Goal: Task Accomplishment & Management: Use online tool/utility

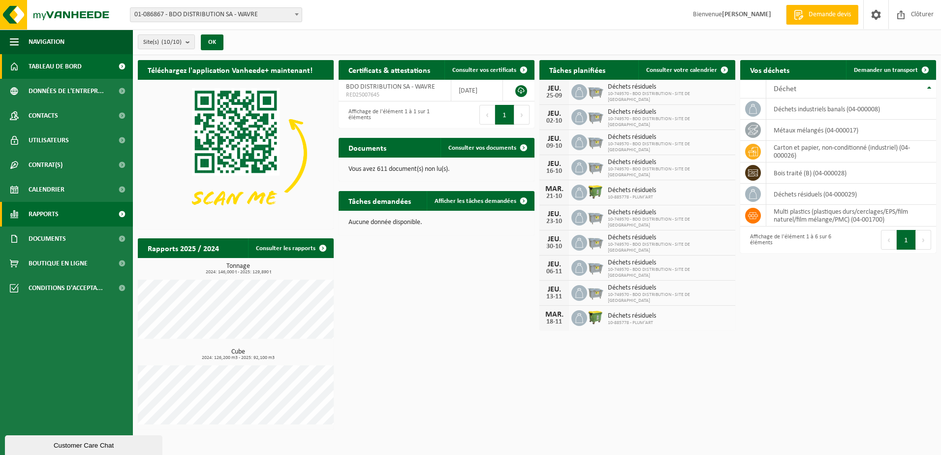
click at [38, 187] on span "Calendrier" at bounding box center [47, 189] width 36 height 25
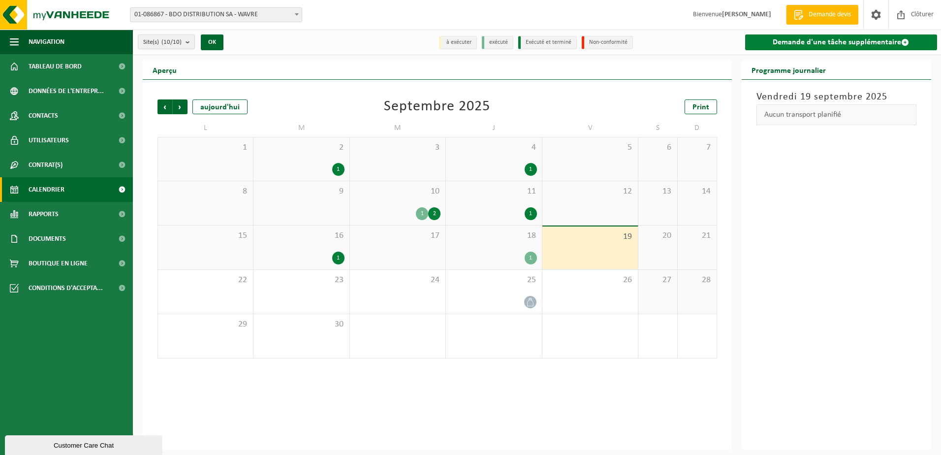
click at [772, 45] on link "Demande d'une tâche supplémentaire" at bounding box center [841, 42] width 192 height 16
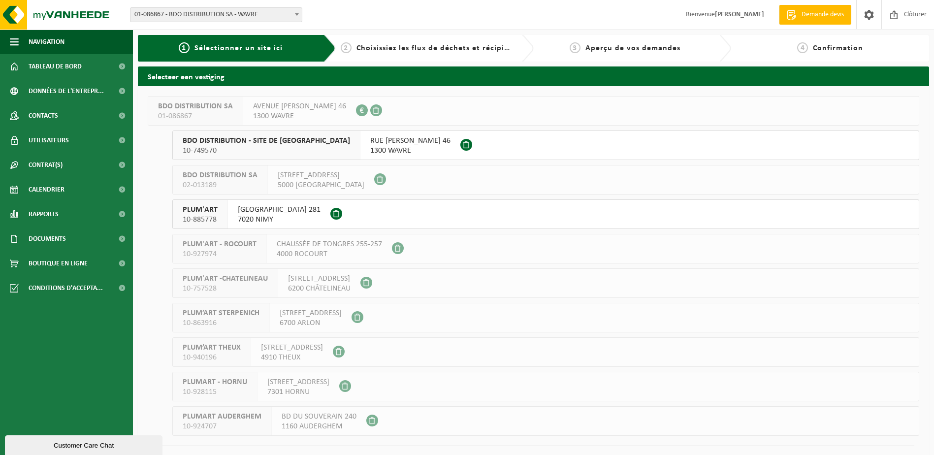
click at [387, 138] on span "RUE ZENOBE GRAMME 46" at bounding box center [410, 141] width 80 height 10
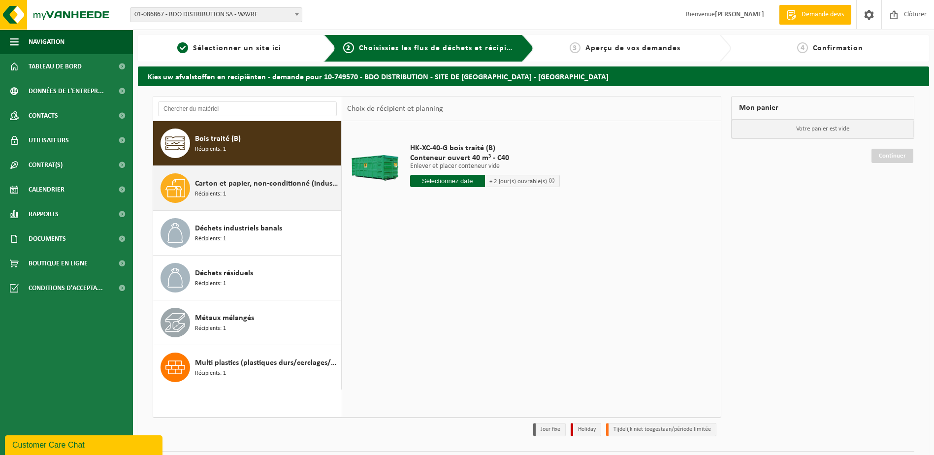
click at [217, 192] on span "Récipients: 1" at bounding box center [210, 193] width 31 height 9
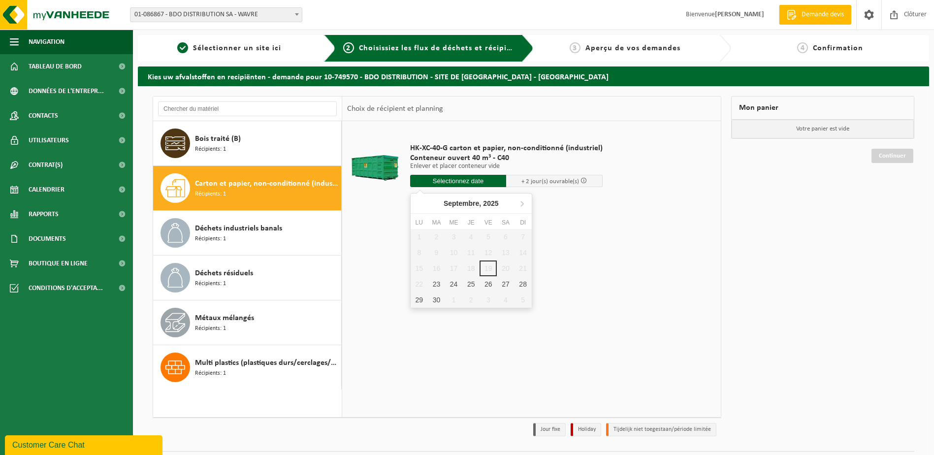
click at [441, 177] on input "text" at bounding box center [458, 181] width 96 height 12
click at [437, 284] on div "23" at bounding box center [436, 284] width 17 height 16
type input "à partir de 2025-09-23"
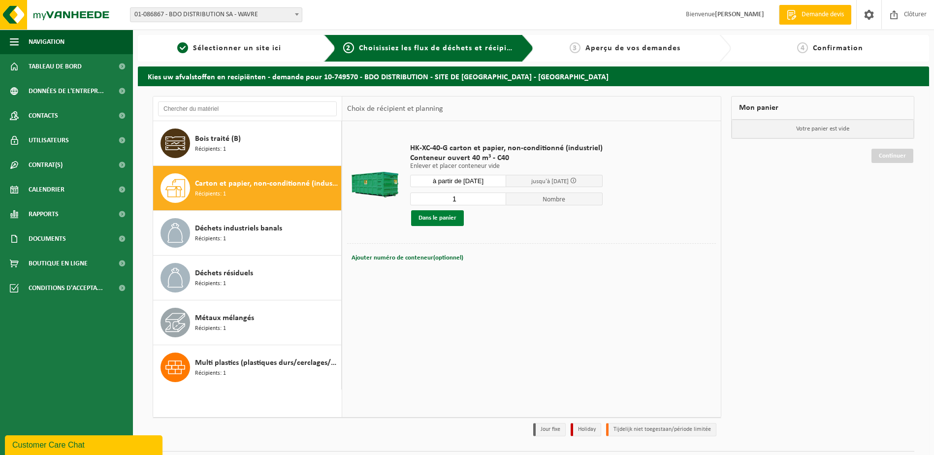
click at [453, 215] on button "Dans le panier" at bounding box center [437, 218] width 53 height 16
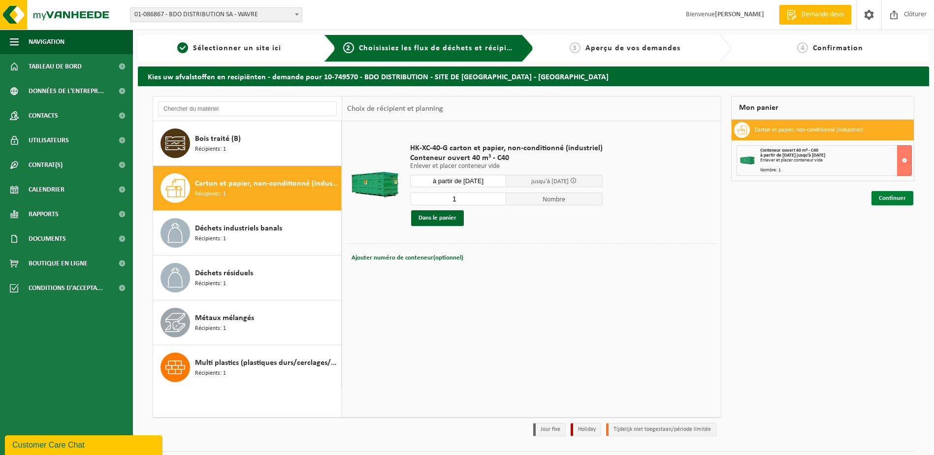
click at [888, 194] on link "Continuer" at bounding box center [892, 198] width 42 height 14
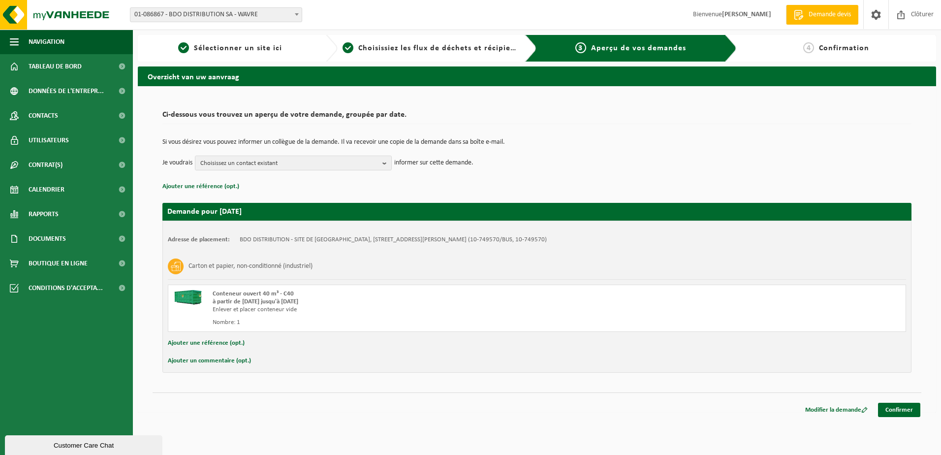
click at [900, 402] on div "Modifier la demande Confirmer" at bounding box center [537, 397] width 769 height 10
click at [898, 411] on link "Confirmer" at bounding box center [899, 410] width 42 height 14
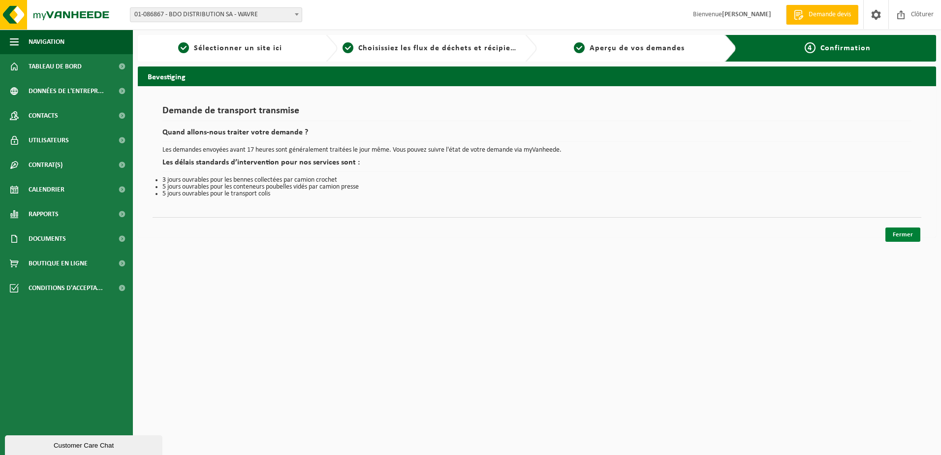
click at [895, 237] on link "Fermer" at bounding box center [902, 234] width 35 height 14
